Goal: Navigation & Orientation: Find specific page/section

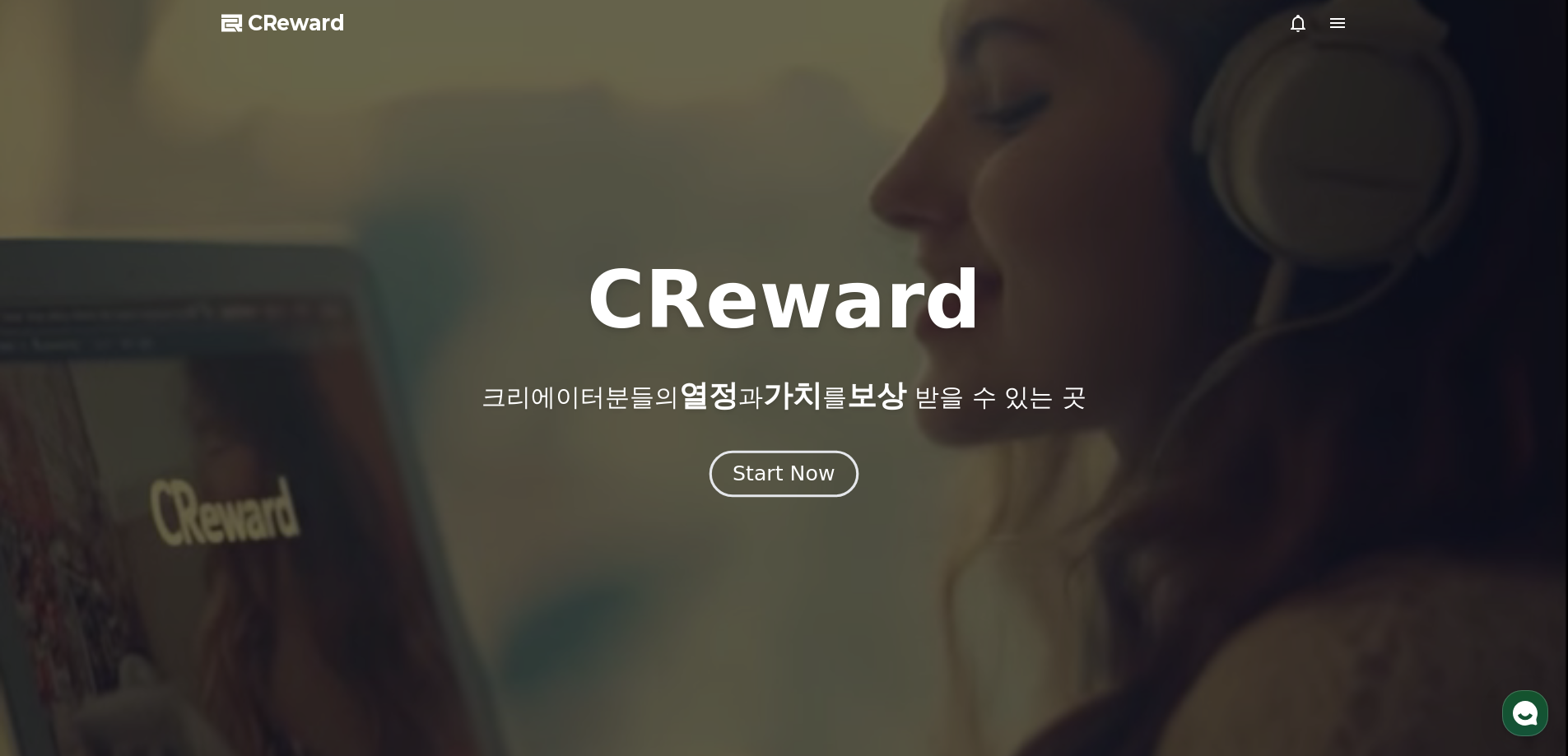
click at [774, 480] on div "Start Now" at bounding box center [784, 474] width 102 height 28
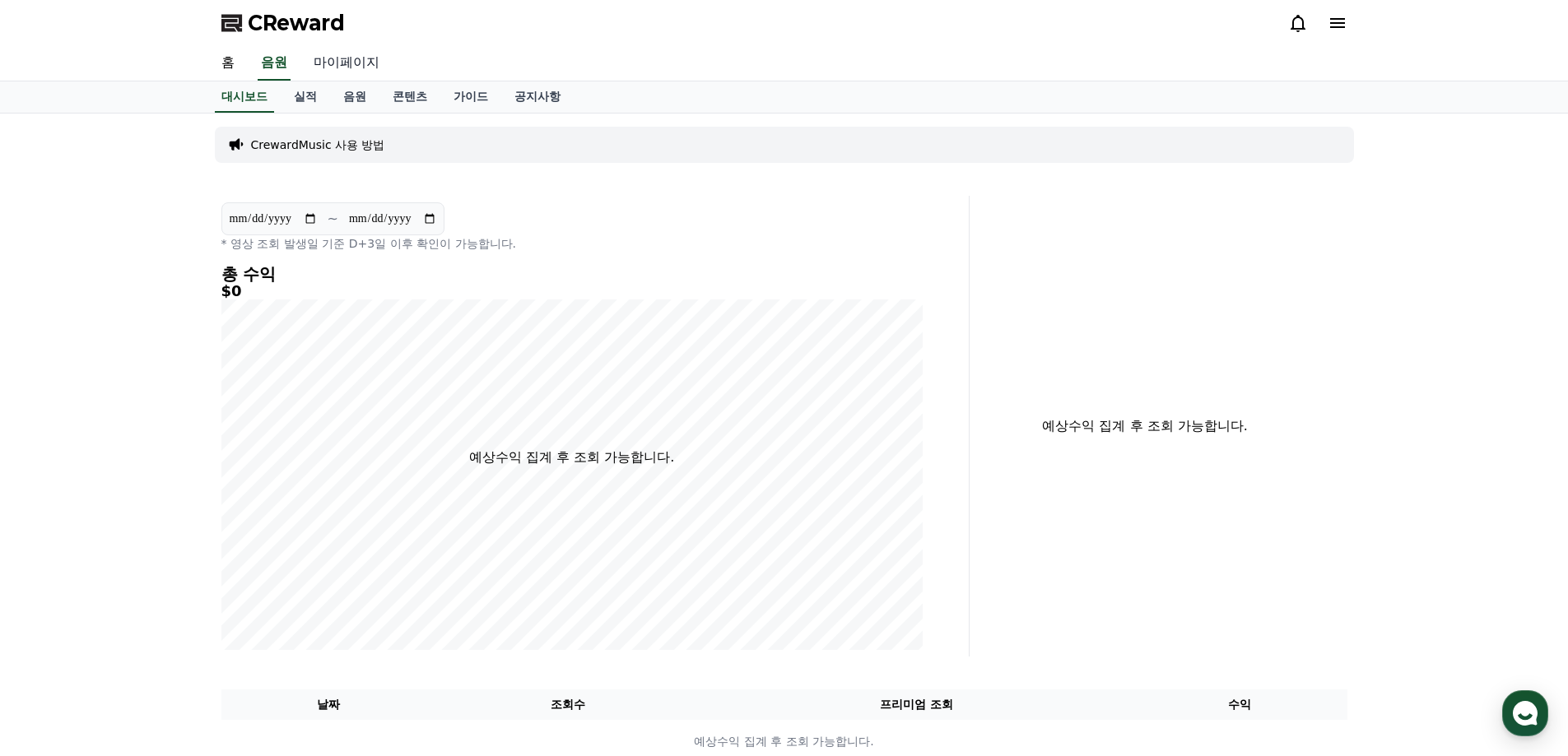
click at [358, 64] on link "마이페이지" at bounding box center [346, 64] width 92 height 35
select select "**********"
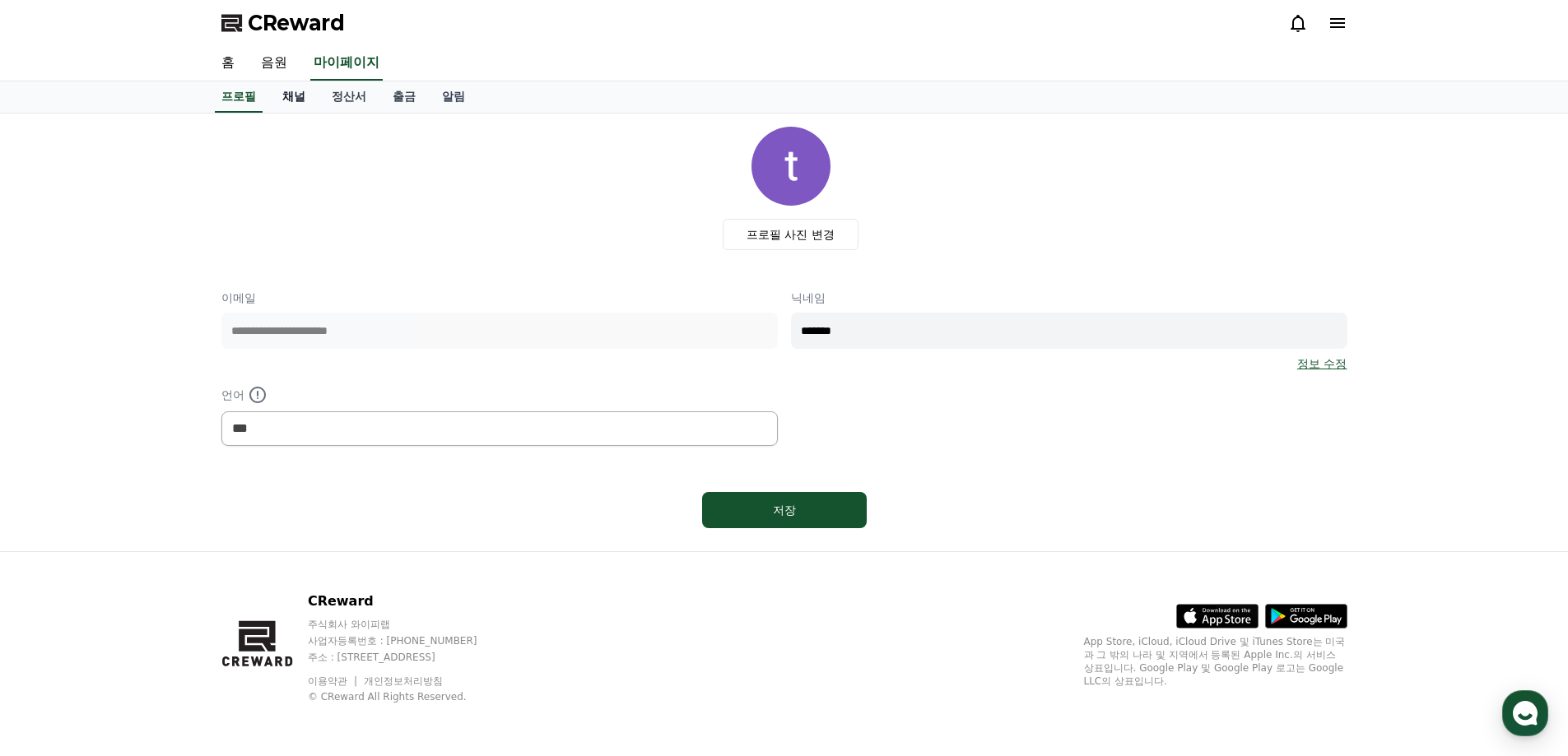
click at [303, 99] on link "채널" at bounding box center [293, 97] width 49 height 31
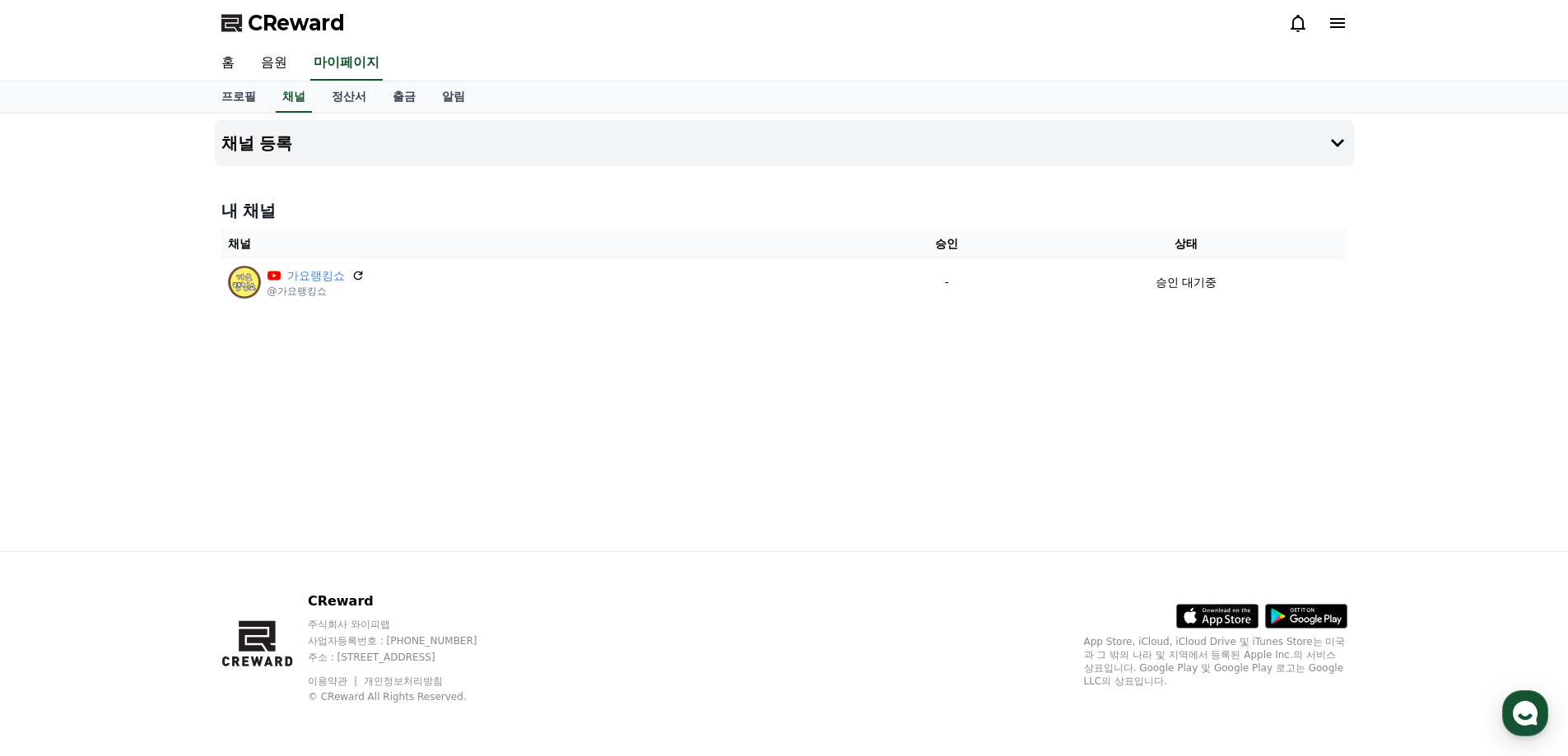
click at [405, 372] on div "채널 등록 내 채널 채널 승인 상태 가요랭킹쇼 @가요랭킹쇼 - 승인 대기중" at bounding box center [784, 332] width 1153 height 438
click at [312, 36] on div "CReward" at bounding box center [784, 23] width 1153 height 46
click at [326, 9] on div "CReward" at bounding box center [784, 23] width 1153 height 46
click at [326, 18] on span "CReward" at bounding box center [296, 23] width 97 height 26
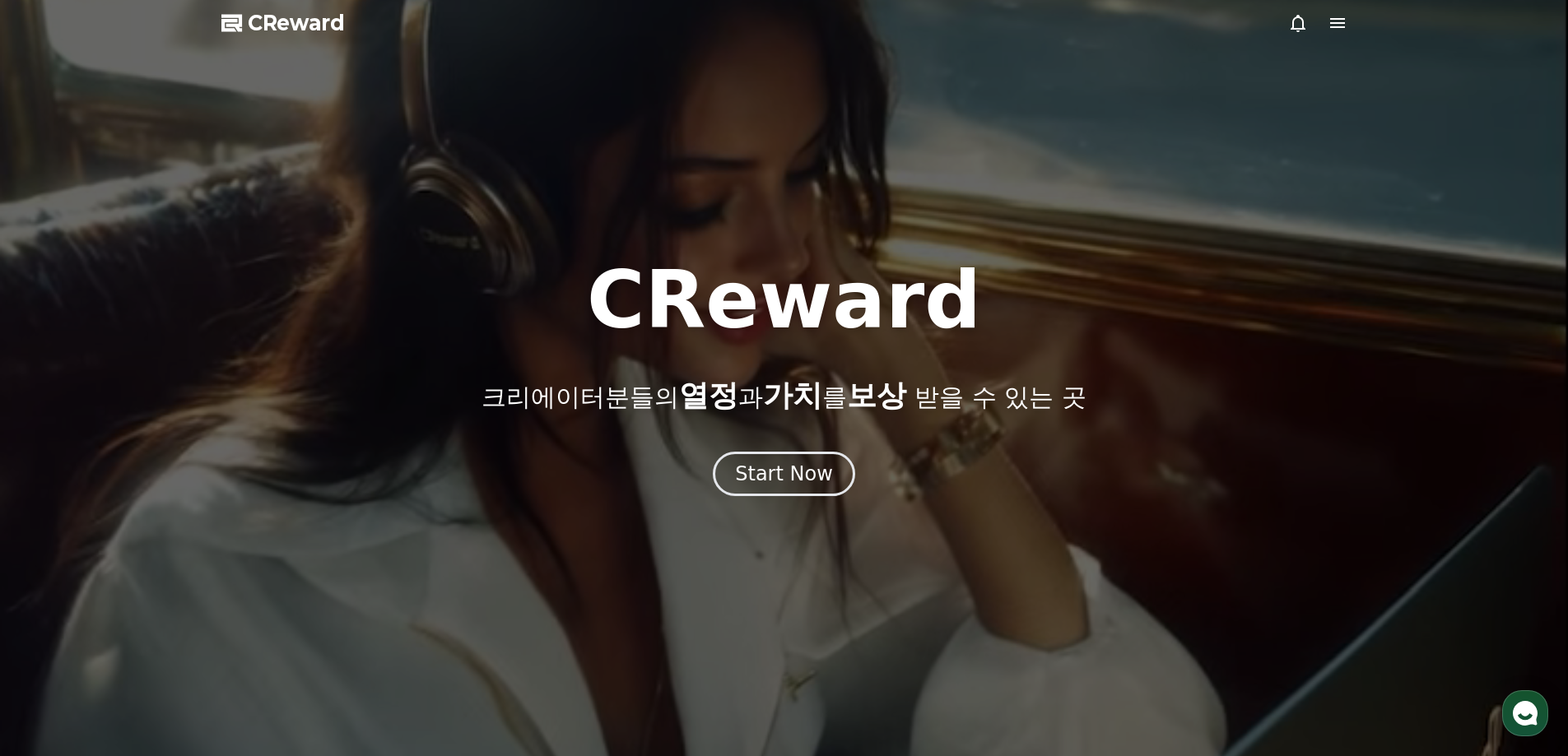
drag, startPoint x: 236, startPoint y: 0, endPoint x: 1184, endPoint y: 286, distance: 990.2
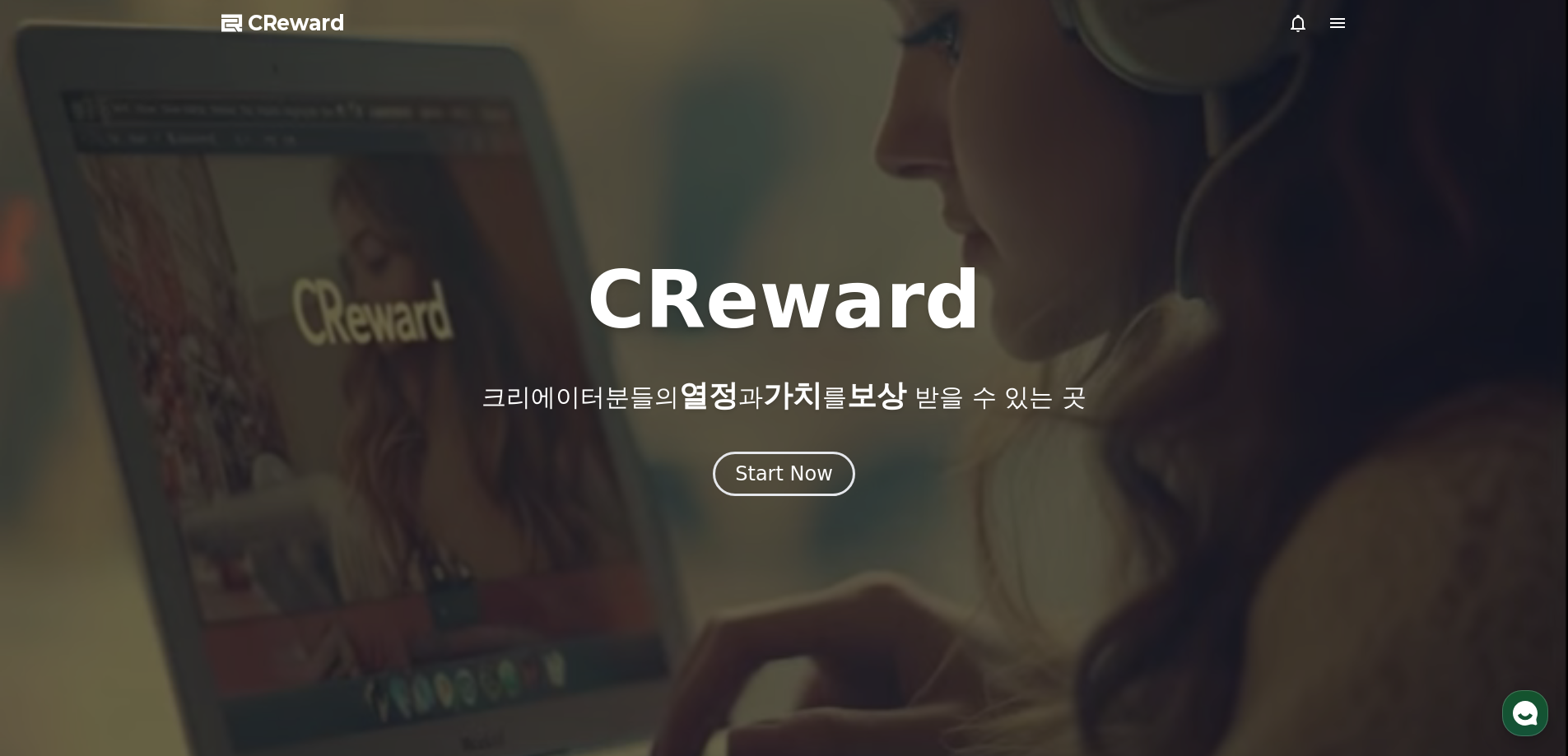
click at [1184, 286] on div "CReward 크리에이터분들의 열정 과 가치 를 보상 받을 수 있는 곳" at bounding box center [784, 336] width 1568 height 151
